Goal: Task Accomplishment & Management: Manage account settings

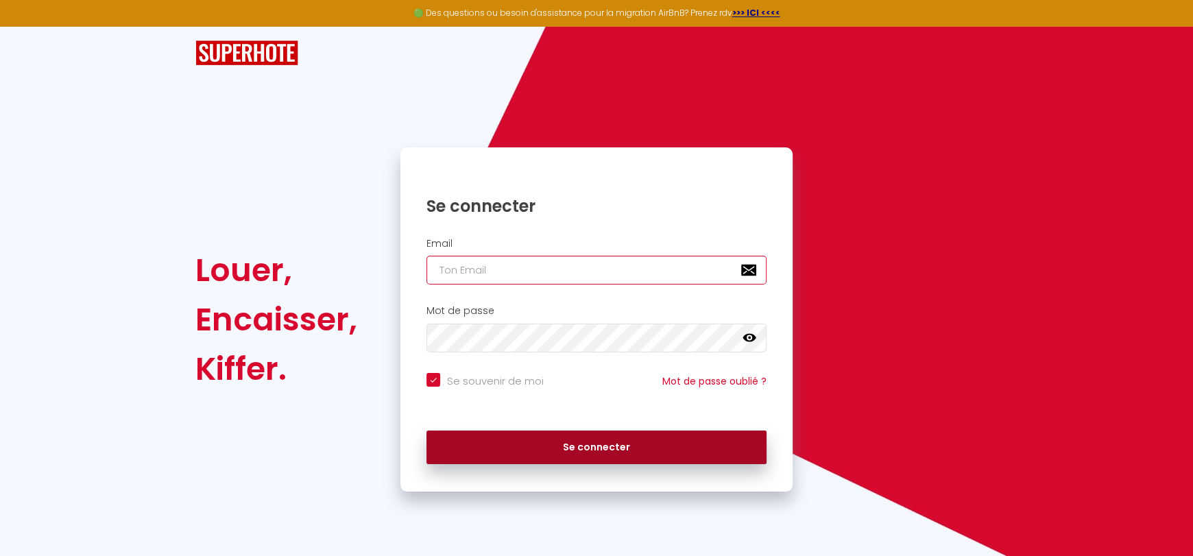
type input "[EMAIL_ADDRESS][DOMAIN_NAME]"
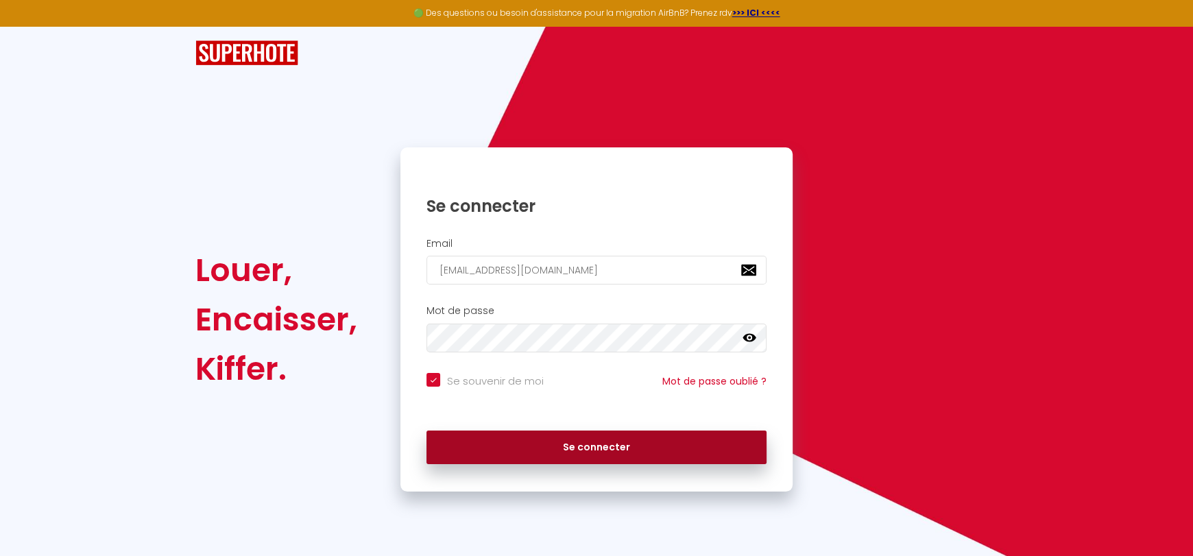
click at [531, 450] on button "Se connecter" at bounding box center [596, 448] width 340 height 34
checkbox input "true"
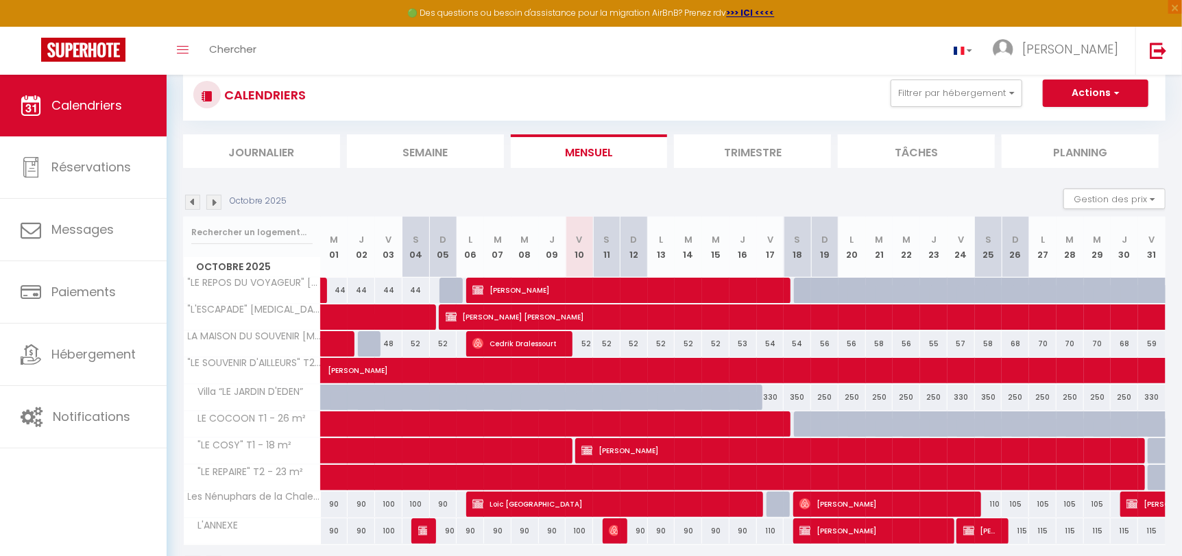
scroll to position [68, 0]
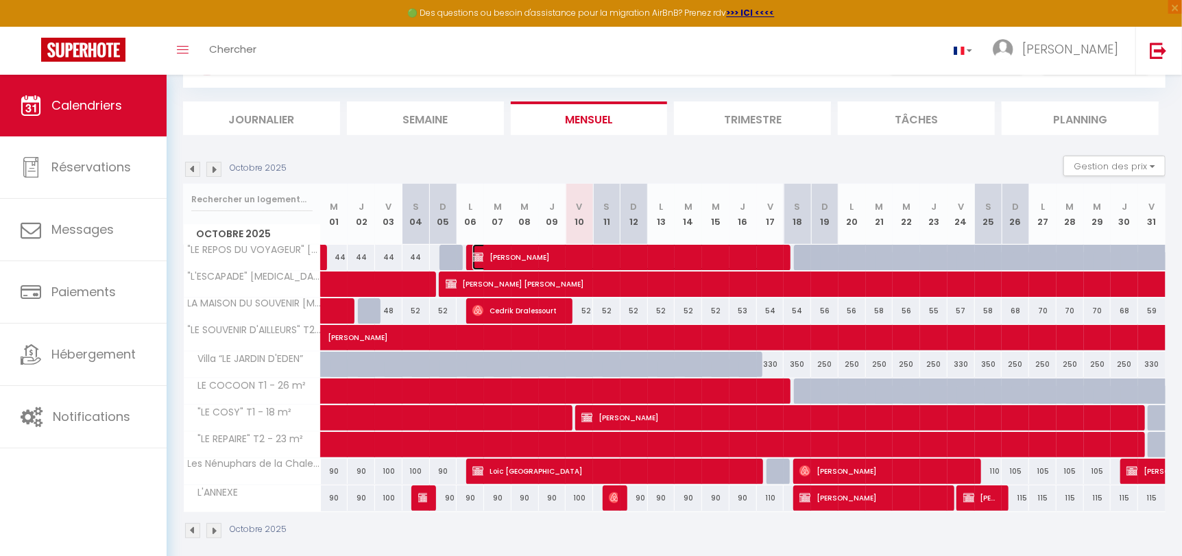
click at [779, 257] on span "[PERSON_NAME]" at bounding box center [627, 257] width 311 height 26
select select "OK"
select select "0"
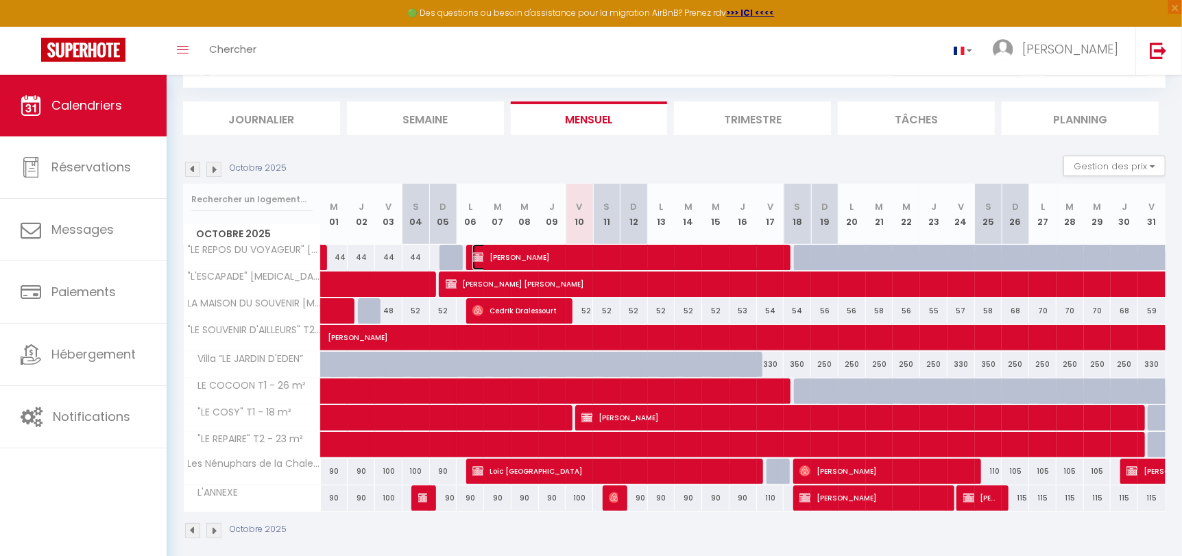
select select "1"
select select
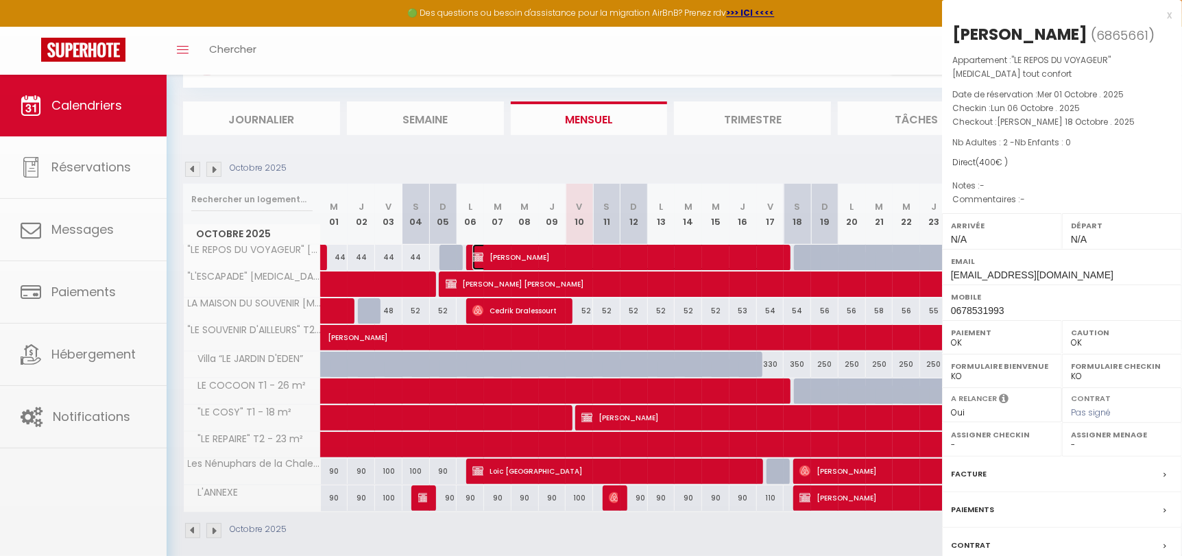
select select "27513"
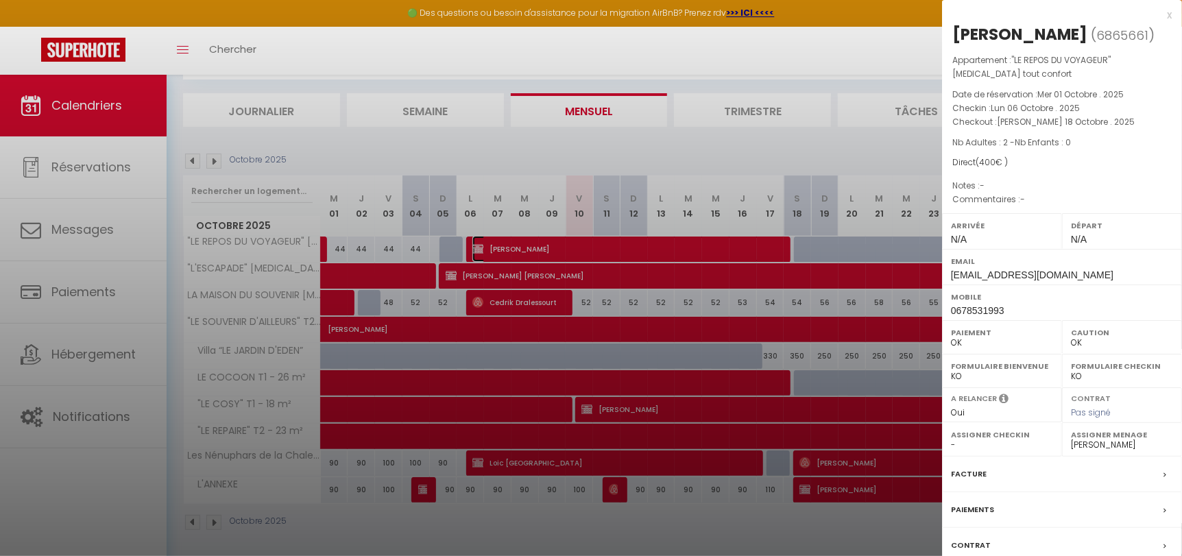
scroll to position [80, 0]
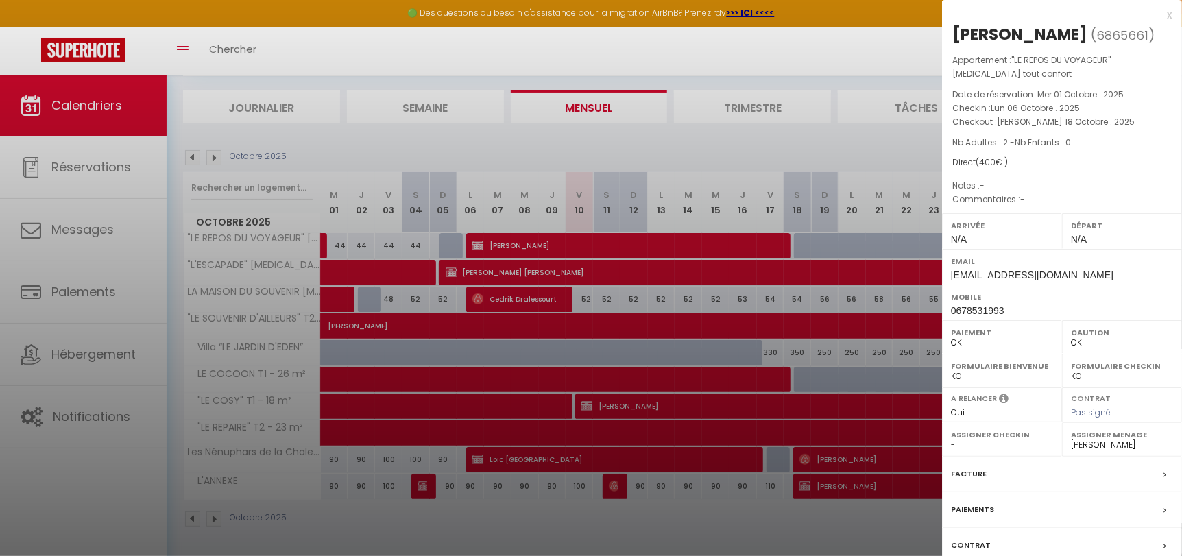
click at [898, 132] on div at bounding box center [591, 278] width 1182 height 556
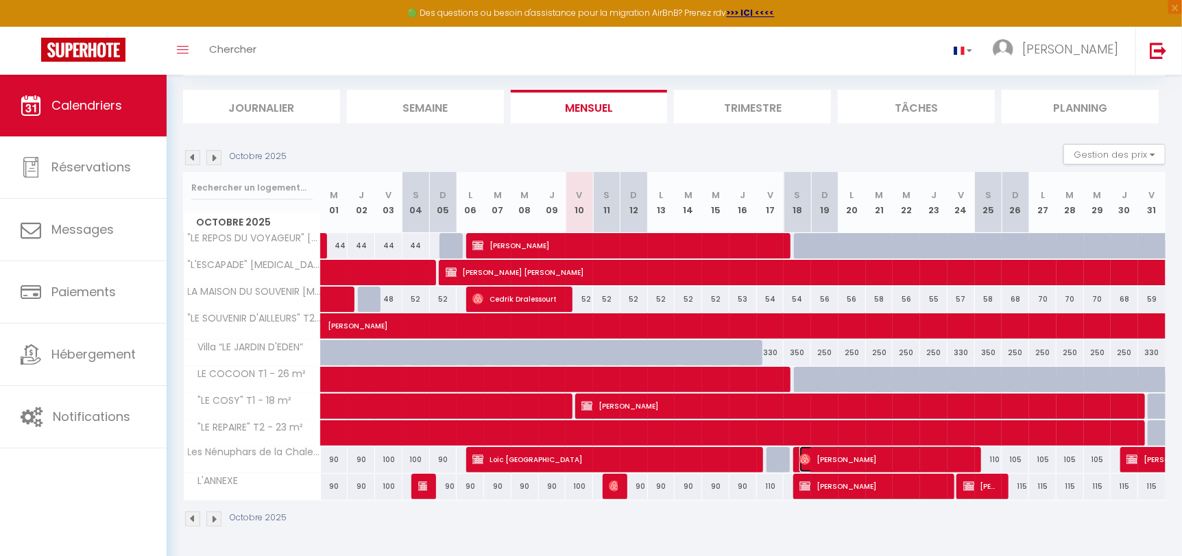
click at [816, 457] on span "[PERSON_NAME]" at bounding box center [885, 459] width 173 height 26
select select "28474"
select select "45076"
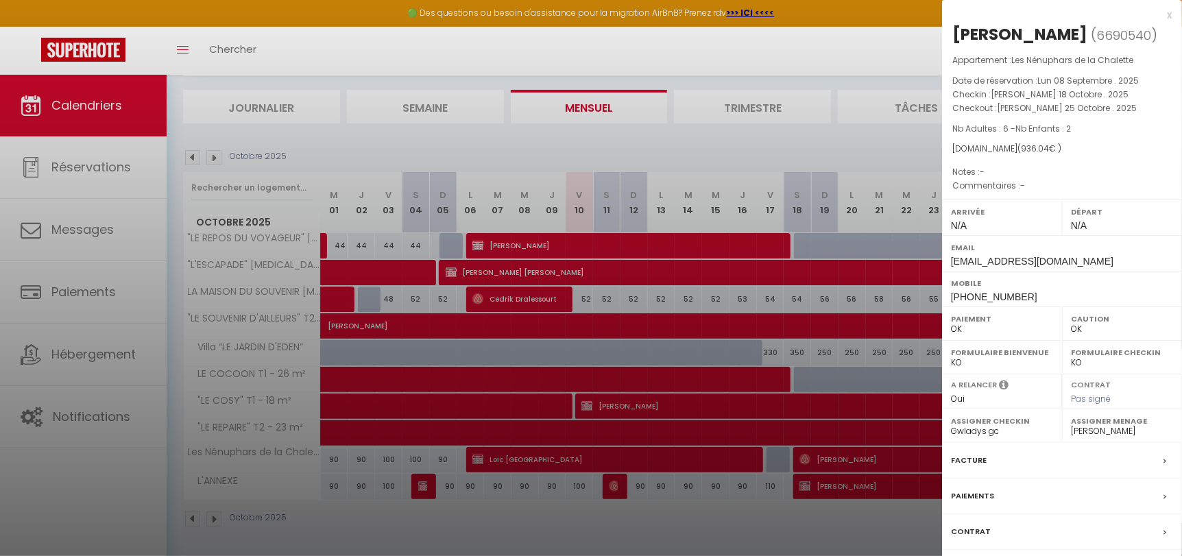
click at [848, 339] on div at bounding box center [591, 278] width 1182 height 556
